Goal: Task Accomplishment & Management: Use online tool/utility

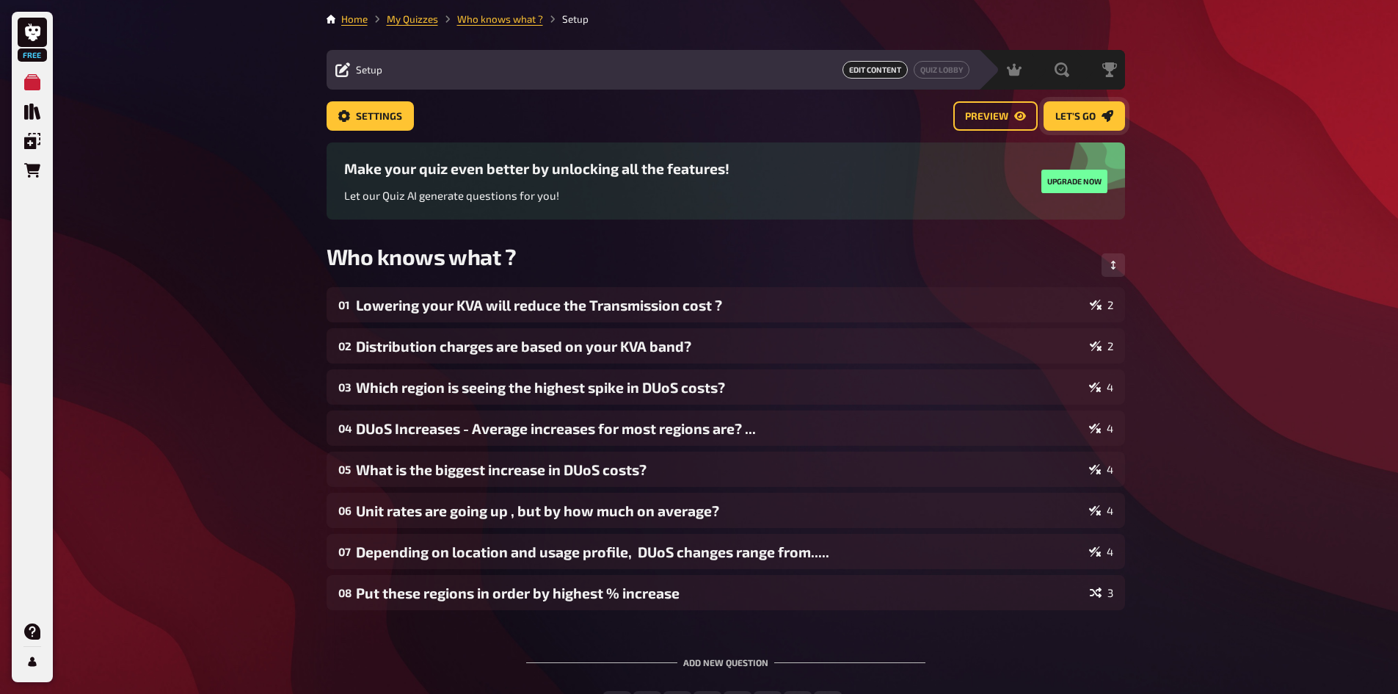
click at [1109, 126] on button "Let's go" at bounding box center [1084, 115] width 81 height 29
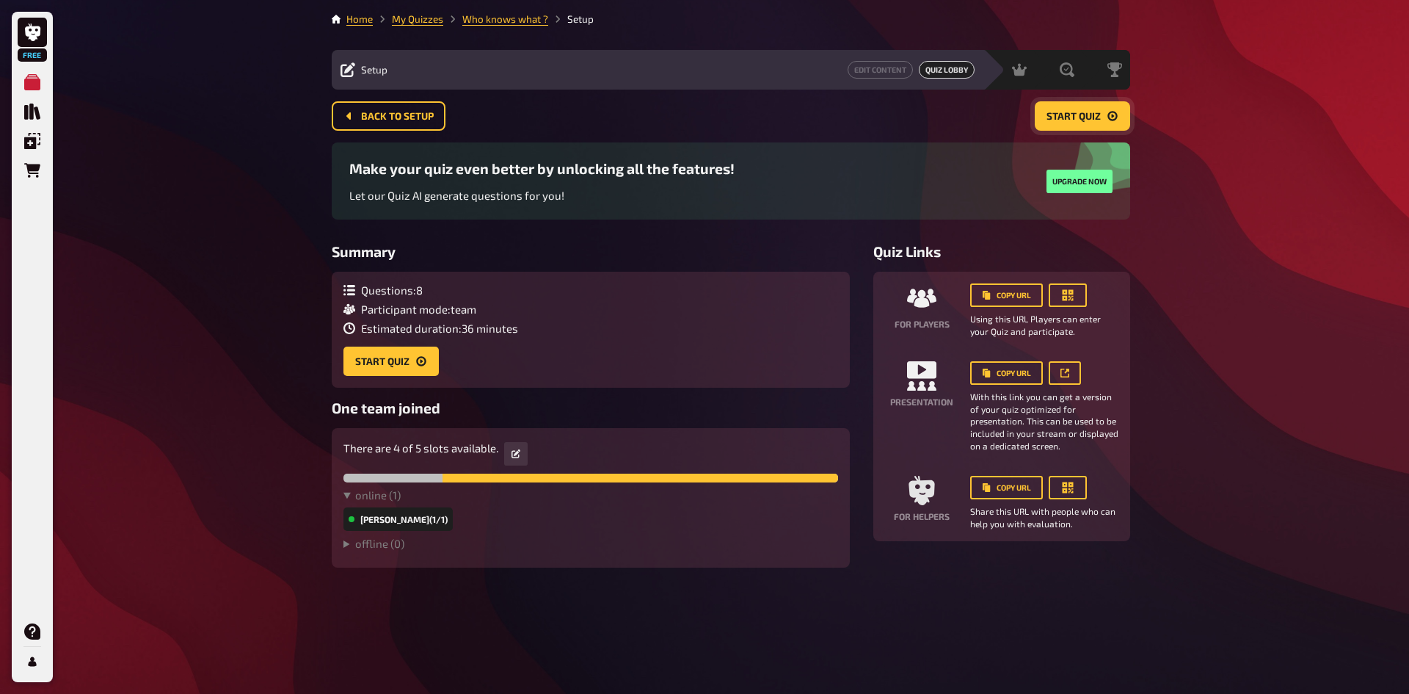
click at [1107, 116] on icon "Start Quiz" at bounding box center [1113, 116] width 12 height 12
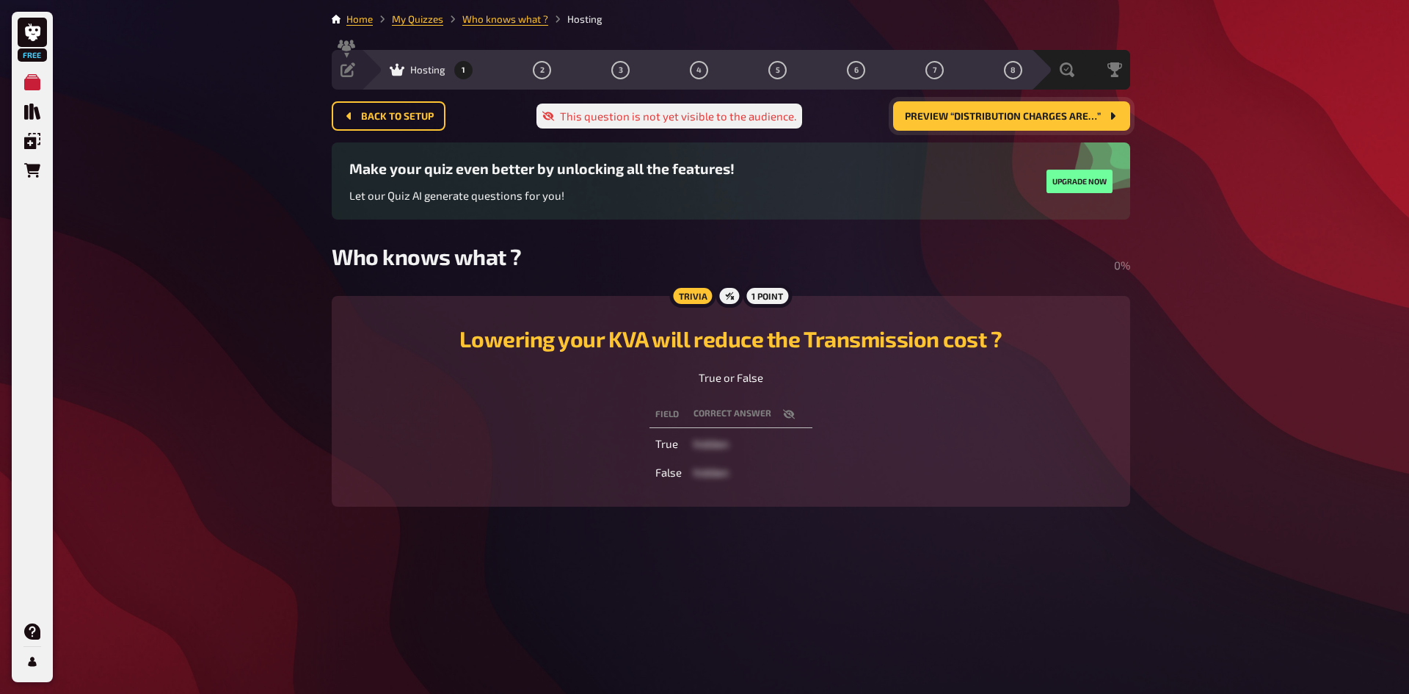
click at [989, 123] on button "Preview “Distribution charges are…”" at bounding box center [1011, 115] width 237 height 29
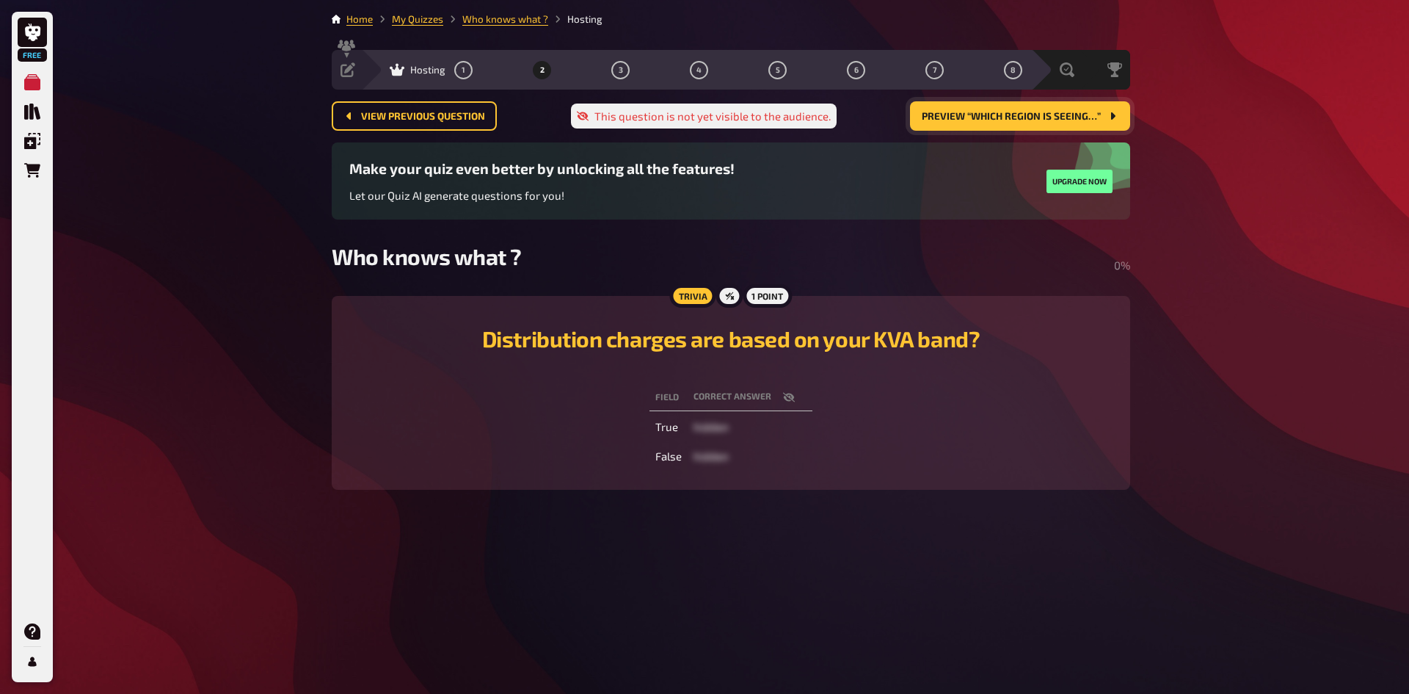
click at [1019, 109] on button "Preview “Which region is seeing…”" at bounding box center [1020, 115] width 220 height 29
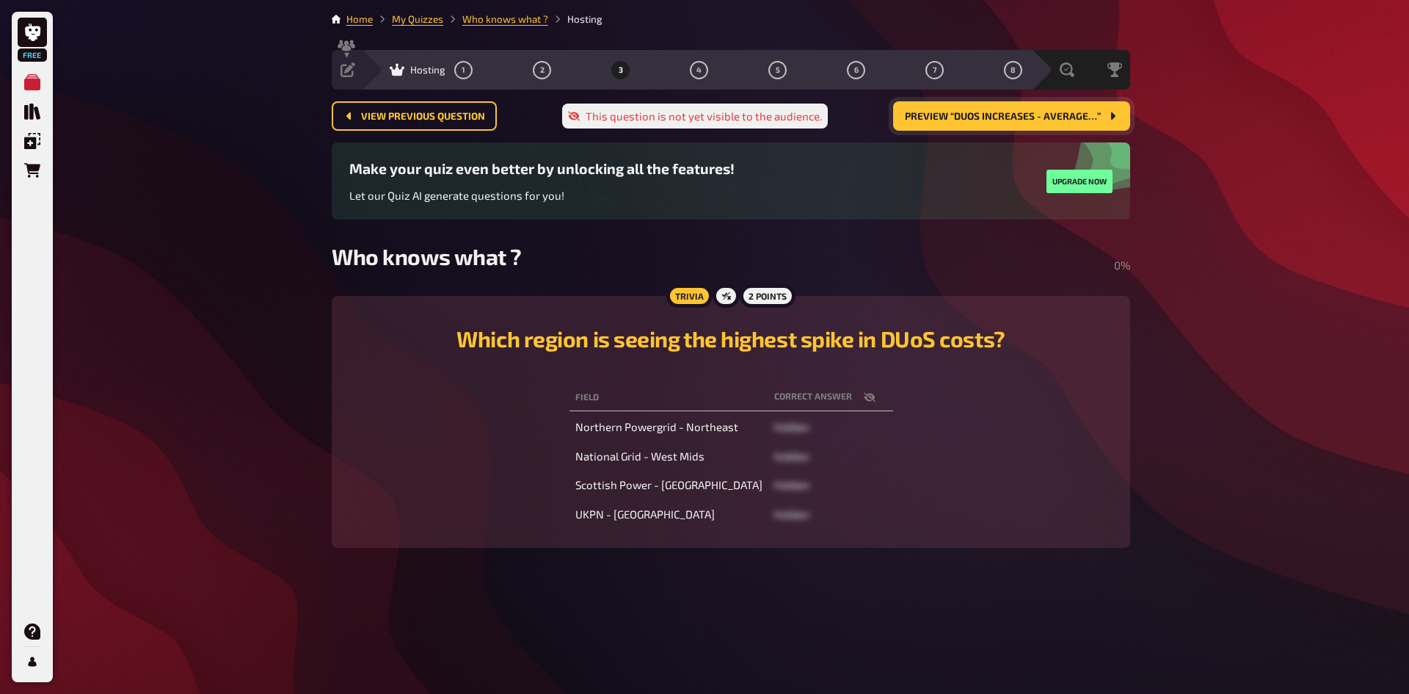
click at [1019, 109] on button "Preview “DUoS Increases - Average…”" at bounding box center [1011, 115] width 237 height 29
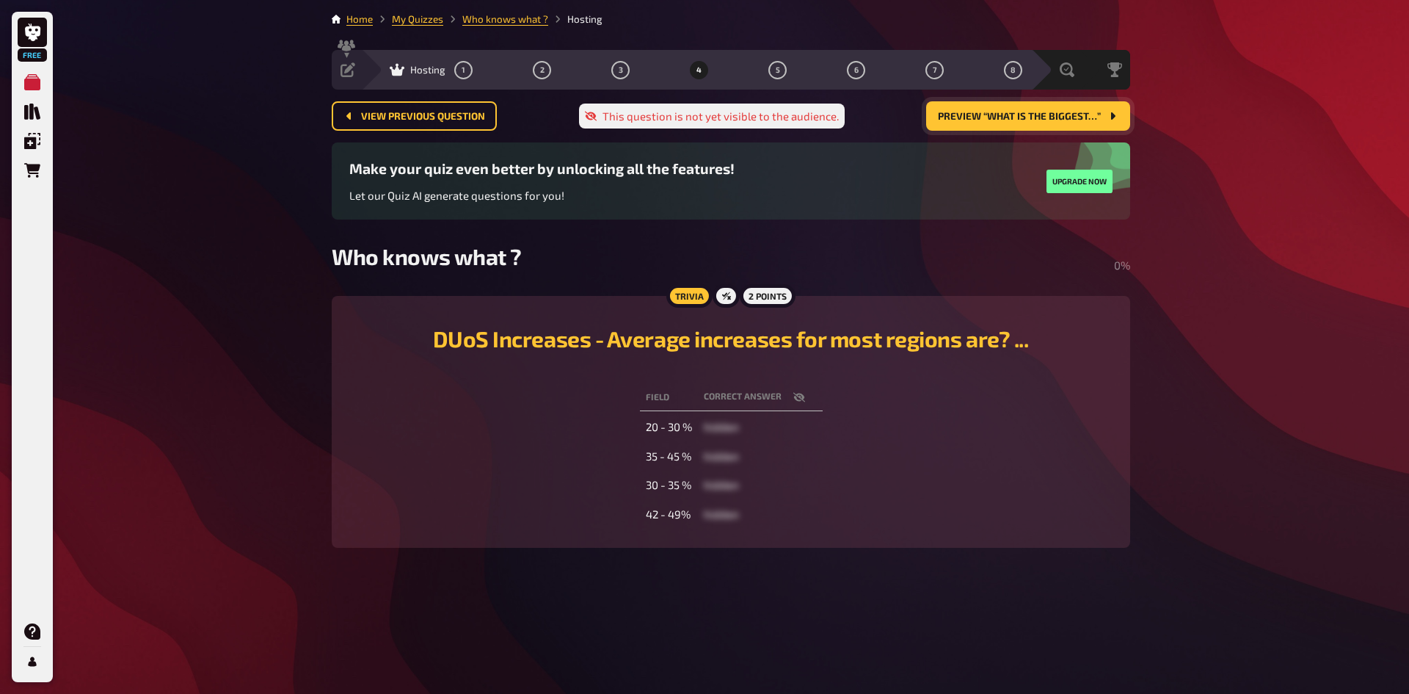
click at [1019, 109] on button "Preview “What is the biggest…”" at bounding box center [1028, 115] width 204 height 29
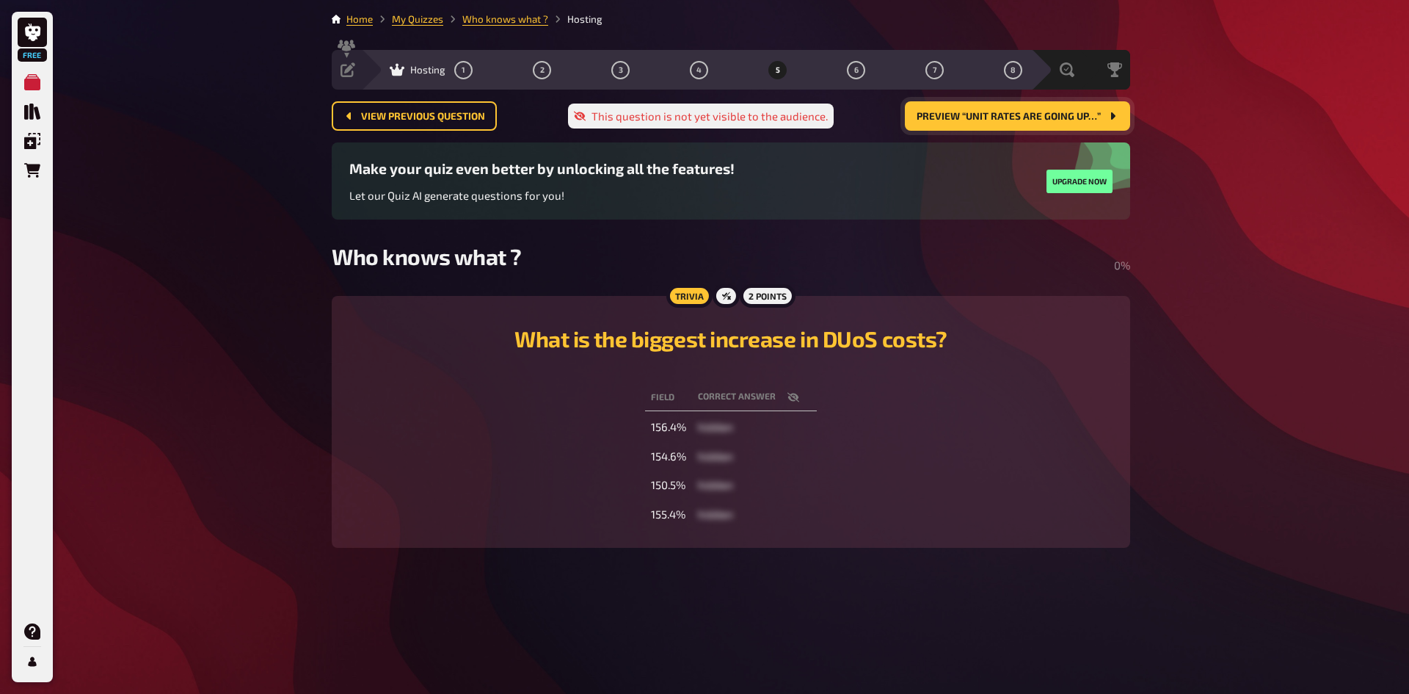
click at [1019, 109] on button "Preview “Unit rates are going up…”" at bounding box center [1017, 115] width 225 height 29
click at [1019, 109] on button "Preview “Depending on location…”" at bounding box center [1019, 115] width 222 height 29
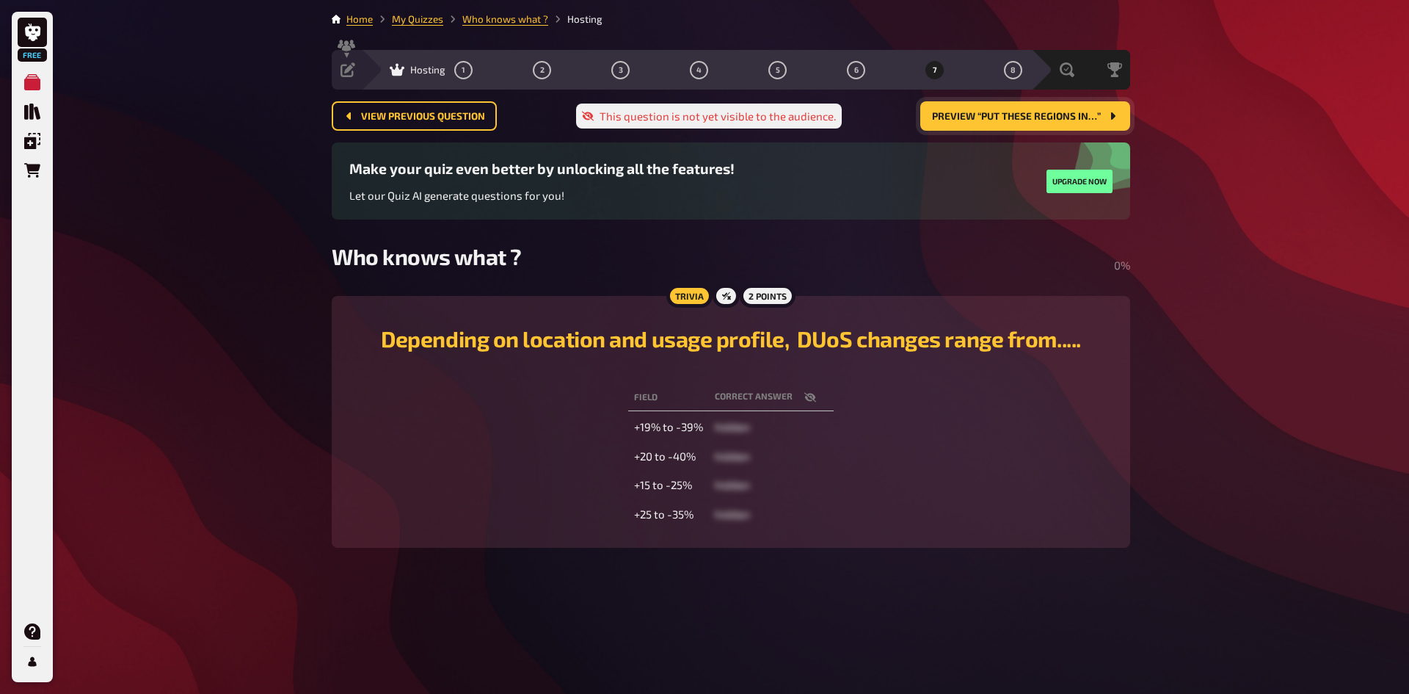
click at [1019, 109] on button "Preview “Put these regions in…”" at bounding box center [1025, 115] width 210 height 29
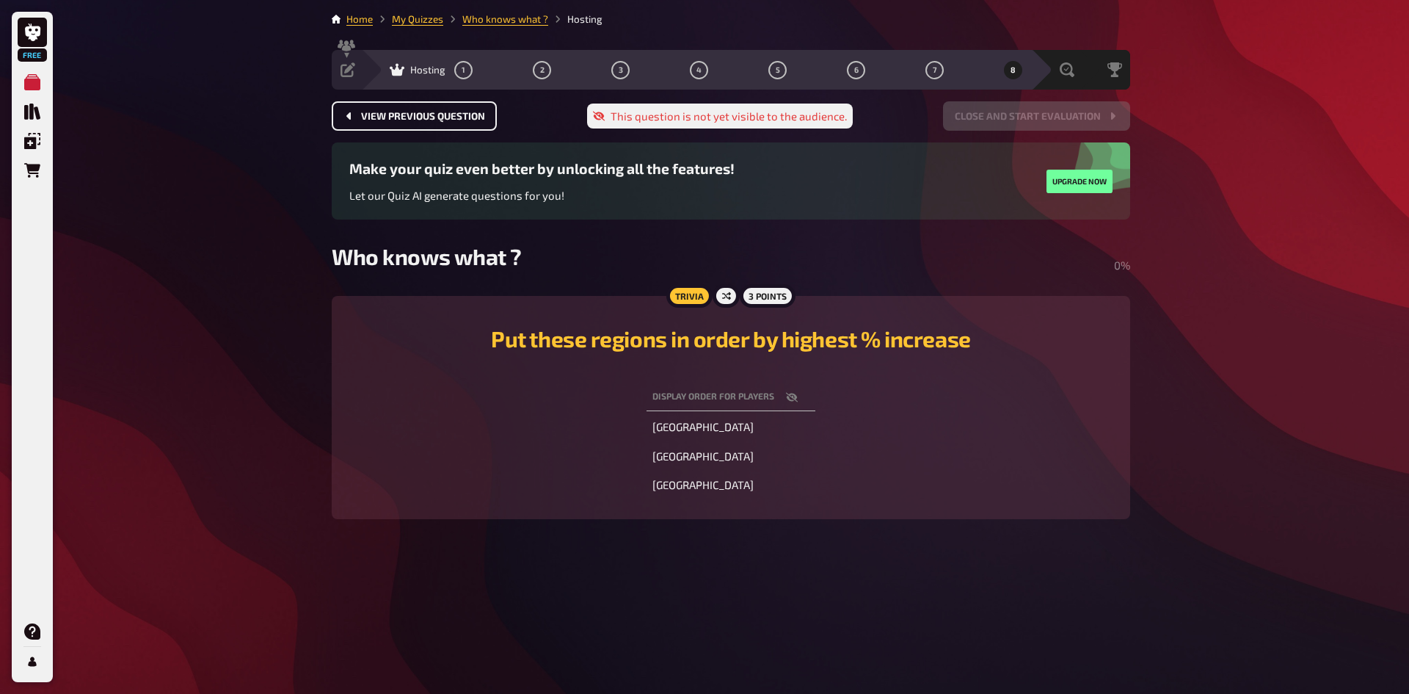
click at [411, 109] on button "View previous question" at bounding box center [414, 115] width 165 height 29
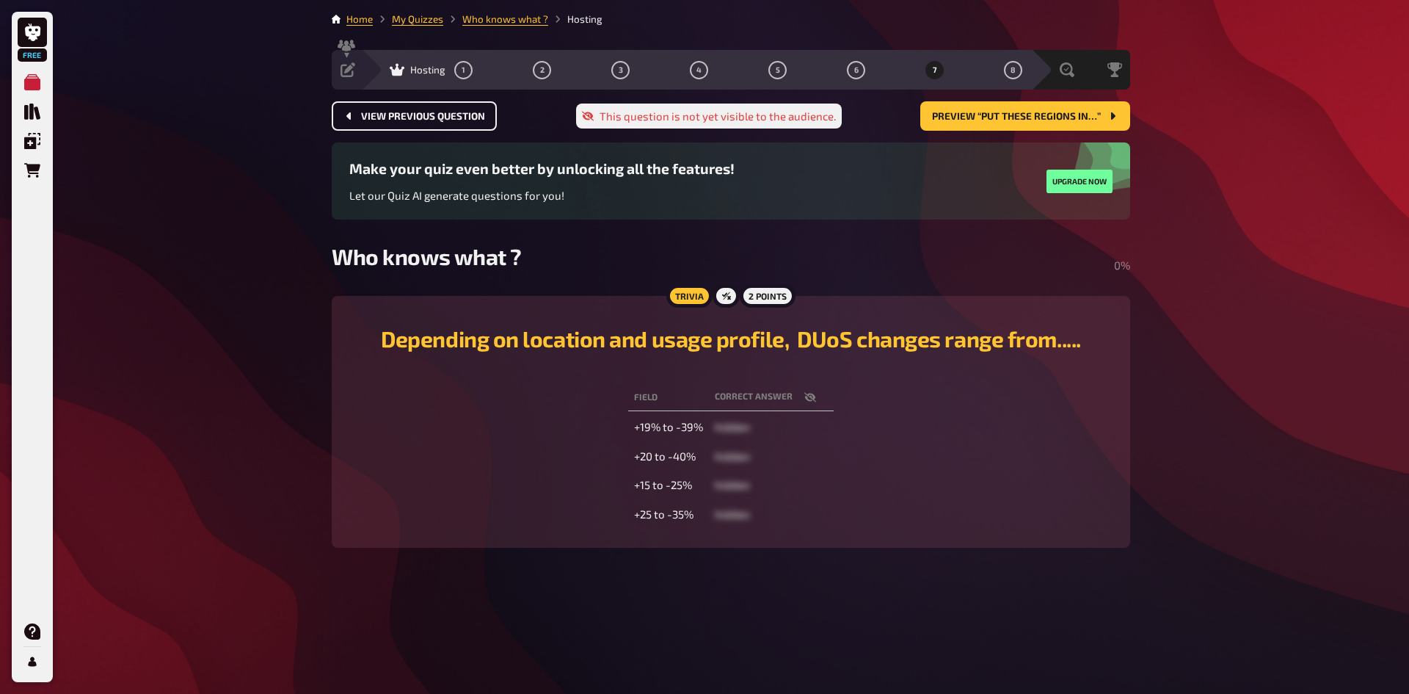
click at [404, 112] on span "View previous question" at bounding box center [423, 117] width 124 height 10
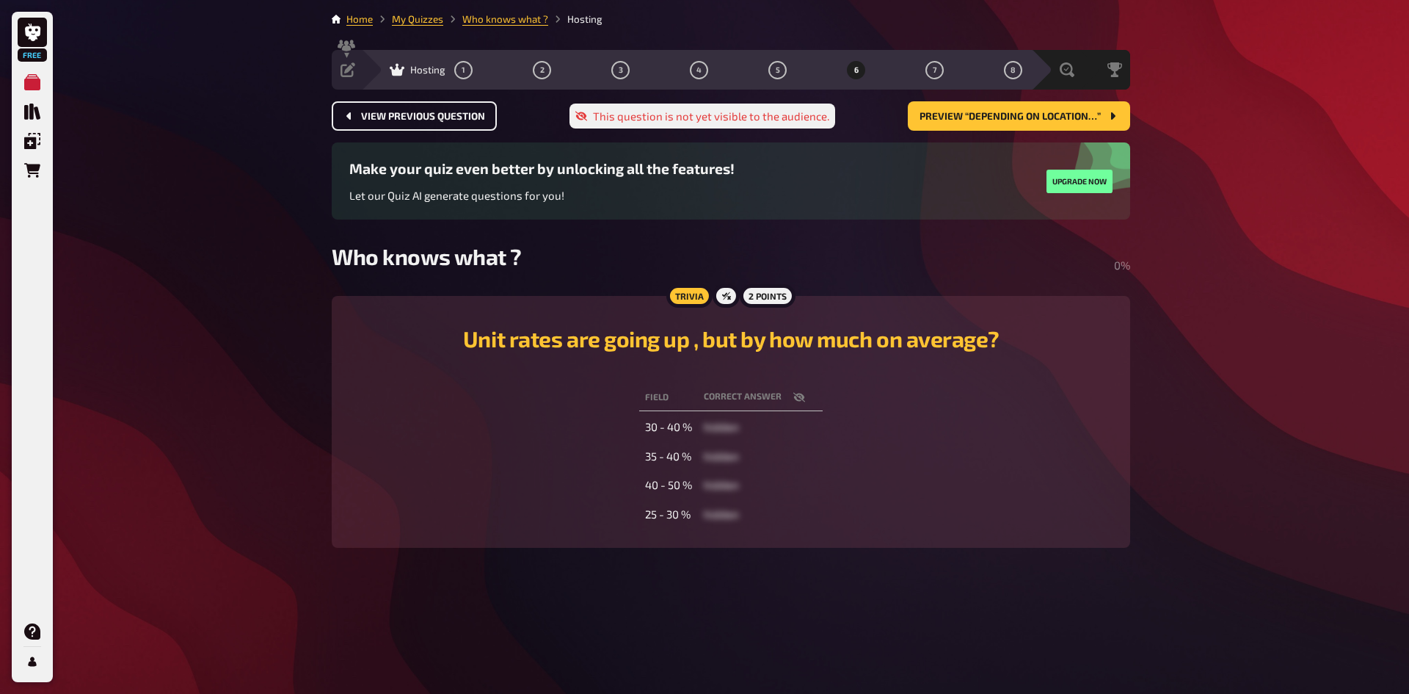
click at [404, 112] on span "View previous question" at bounding box center [423, 117] width 124 height 10
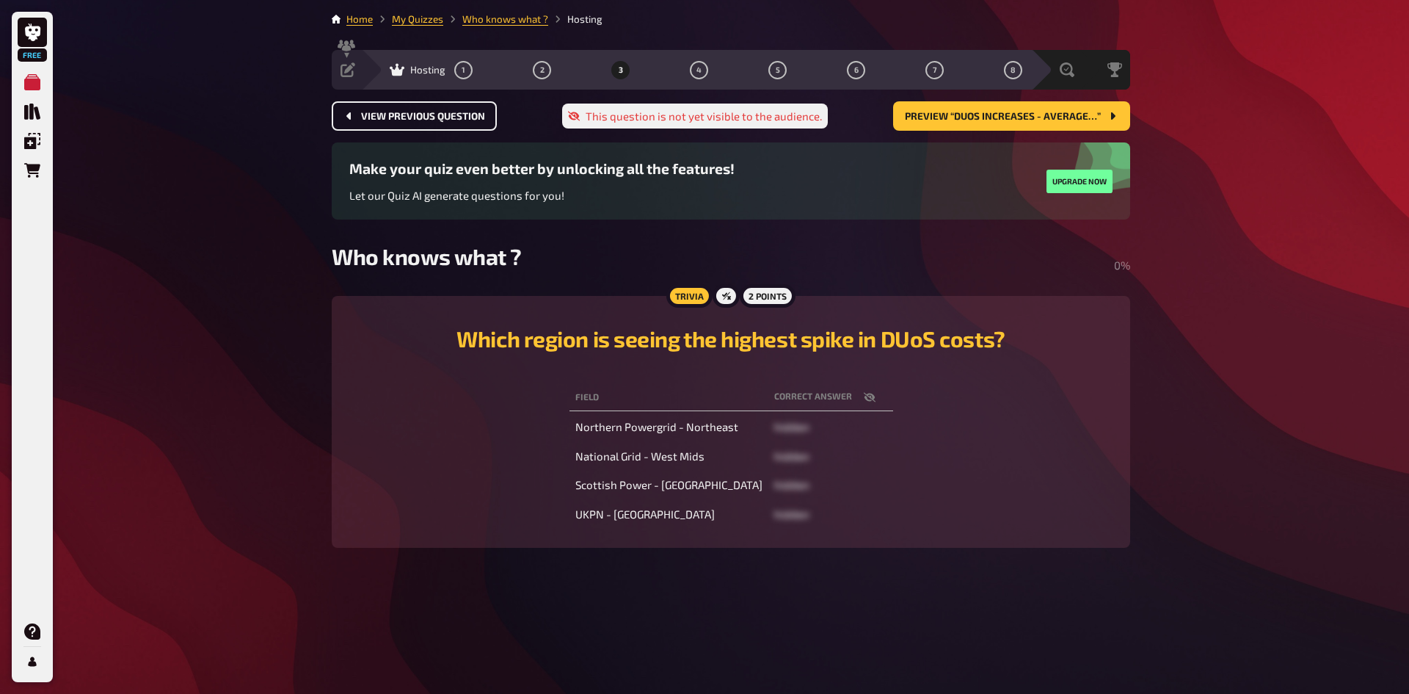
click at [404, 112] on span "View previous question" at bounding box center [423, 117] width 124 height 10
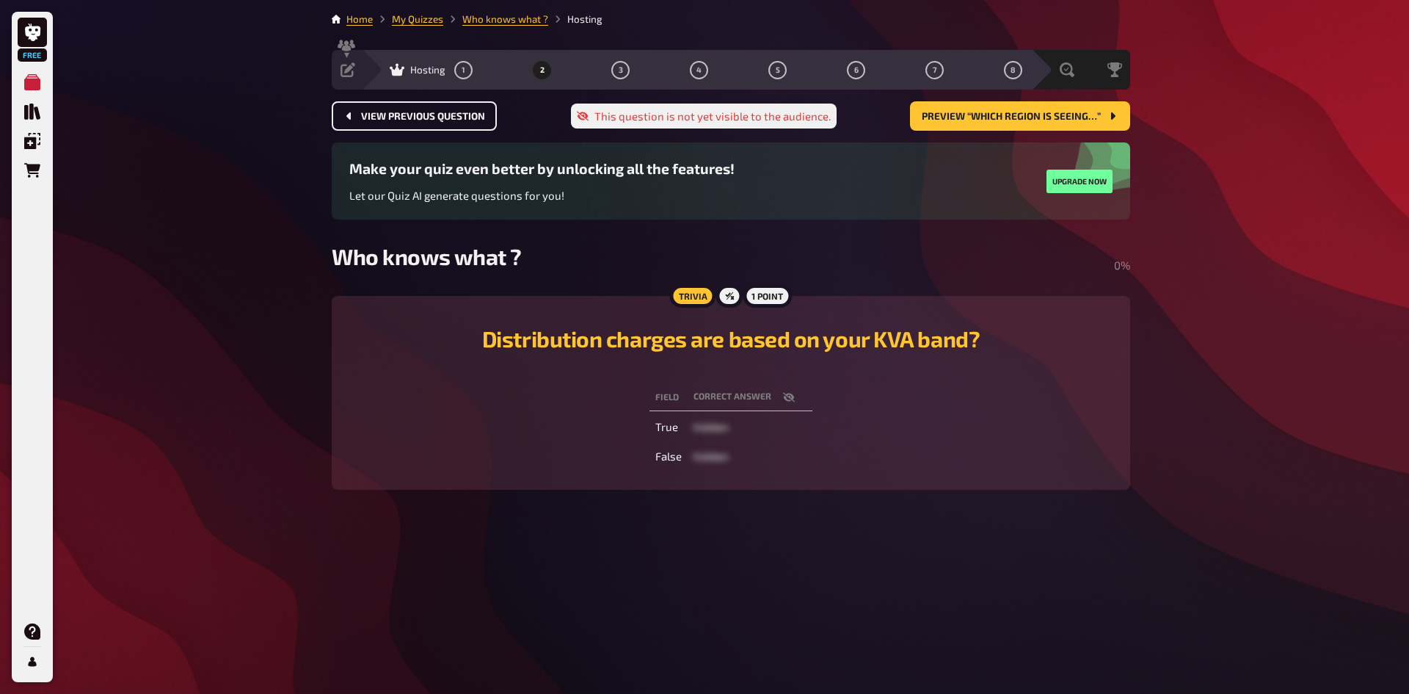
click at [406, 112] on span "View previous question" at bounding box center [423, 117] width 124 height 10
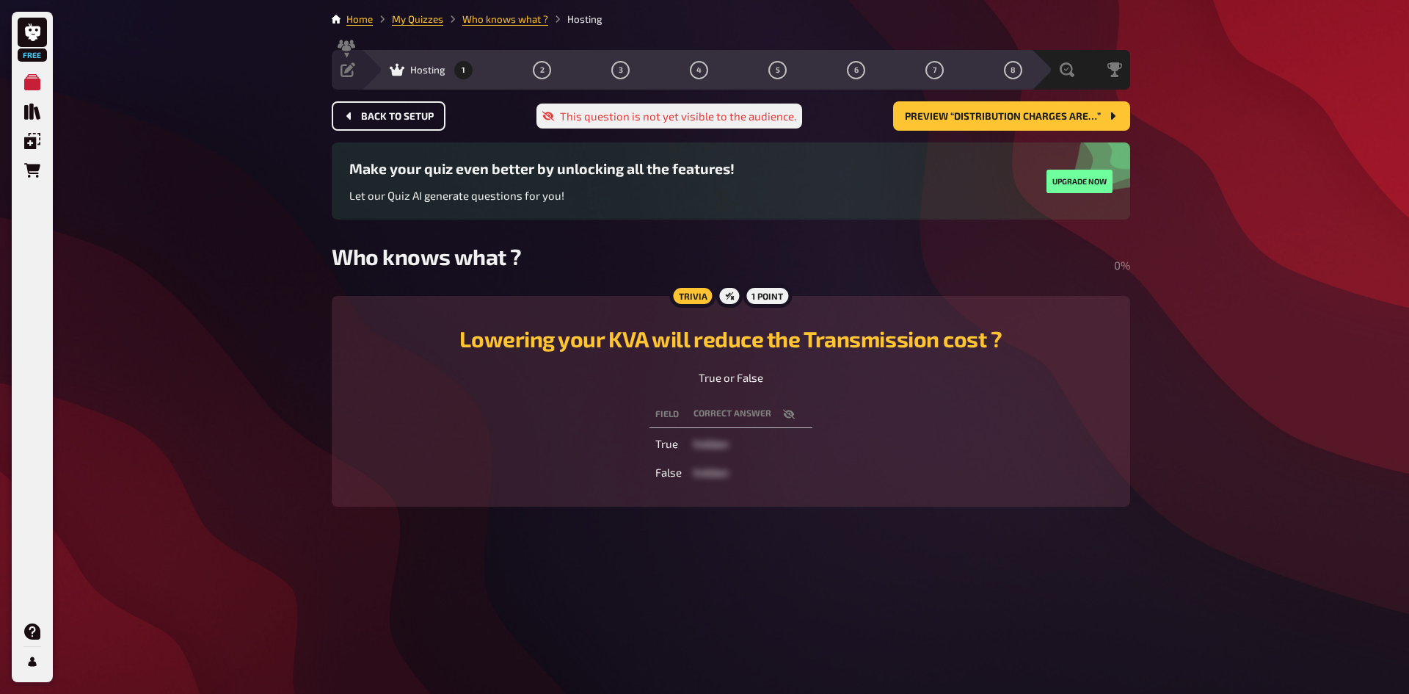
click at [406, 112] on span "Back to setup" at bounding box center [397, 117] width 73 height 10
